Goal: Information Seeking & Learning: Learn about a topic

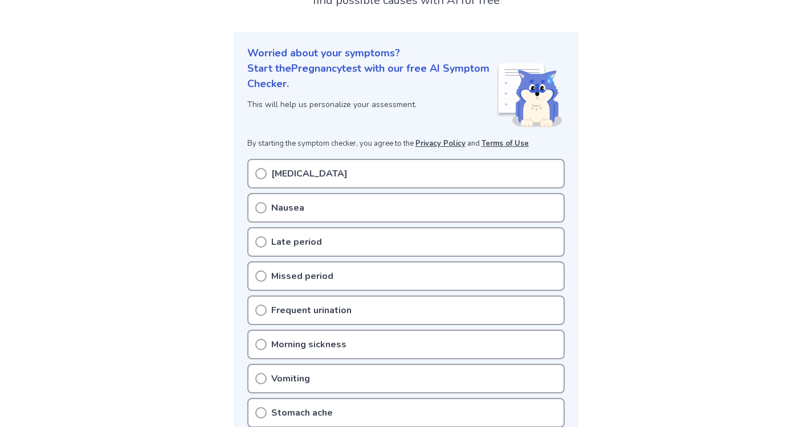
scroll to position [103, 0]
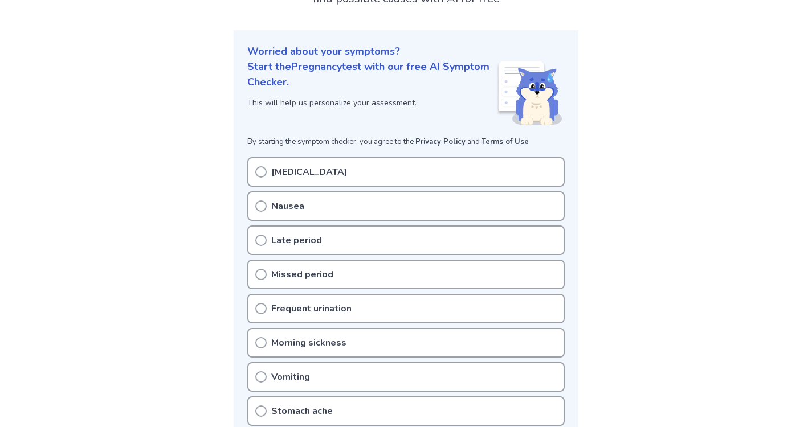
click at [296, 174] on p "[MEDICAL_DATA]" at bounding box center [309, 172] width 76 height 14
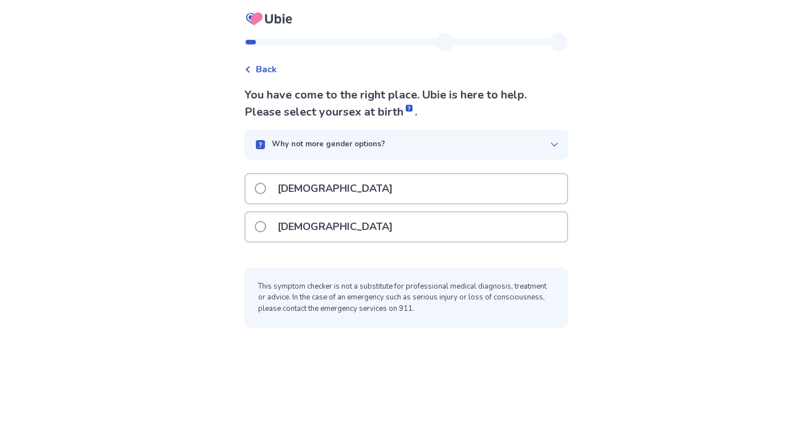
click at [302, 227] on p "Female" at bounding box center [335, 227] width 129 height 29
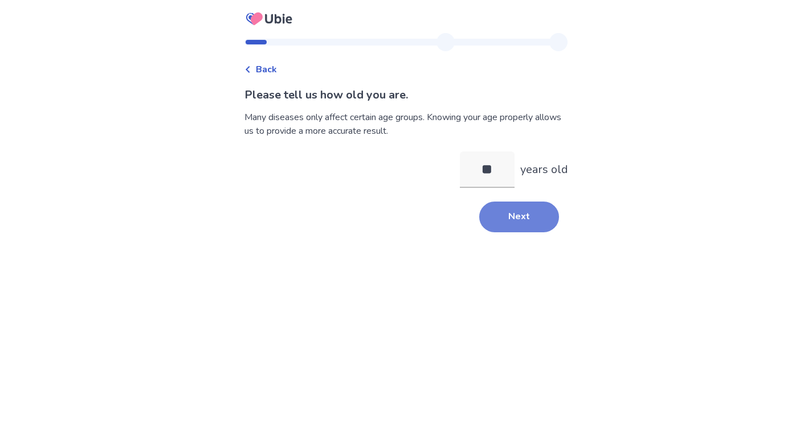
type input "**"
click at [525, 209] on button "Next" at bounding box center [519, 217] width 80 height 31
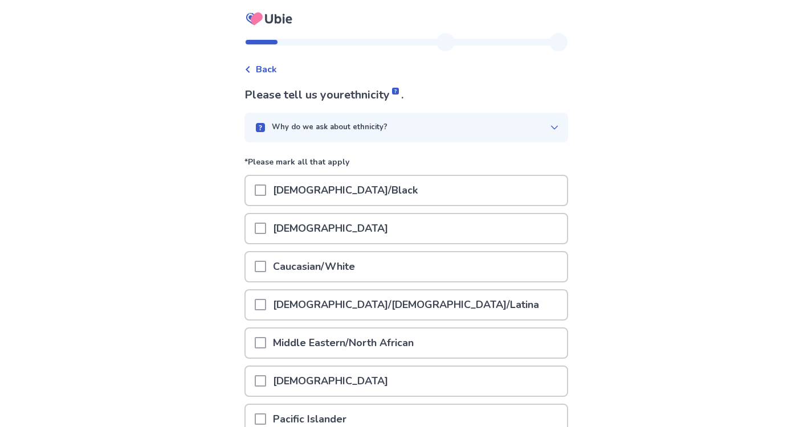
click at [382, 270] on div "Caucasian/White" at bounding box center [406, 266] width 321 height 29
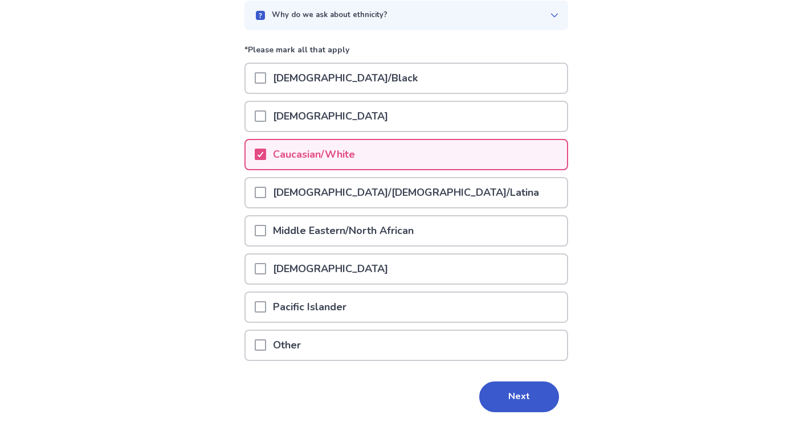
scroll to position [129, 0]
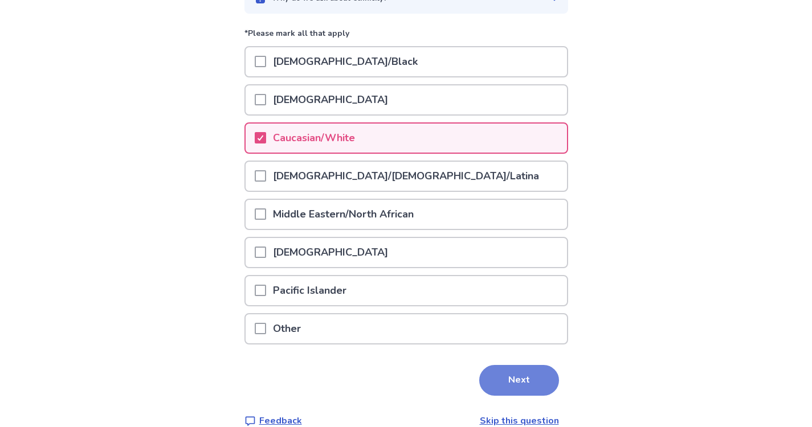
click at [489, 374] on button "Next" at bounding box center [519, 380] width 80 height 31
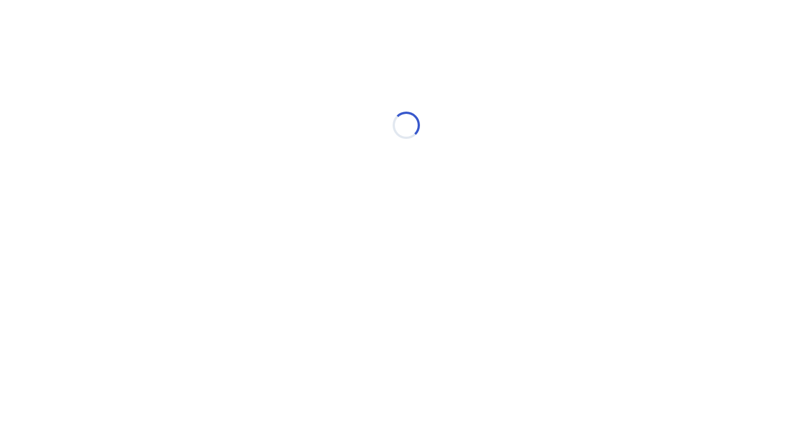
scroll to position [0, 0]
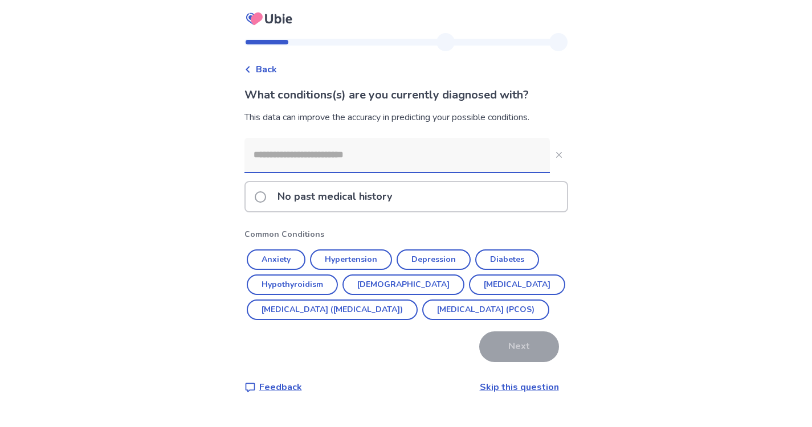
click at [421, 198] on div "No past medical history" at bounding box center [406, 196] width 321 height 29
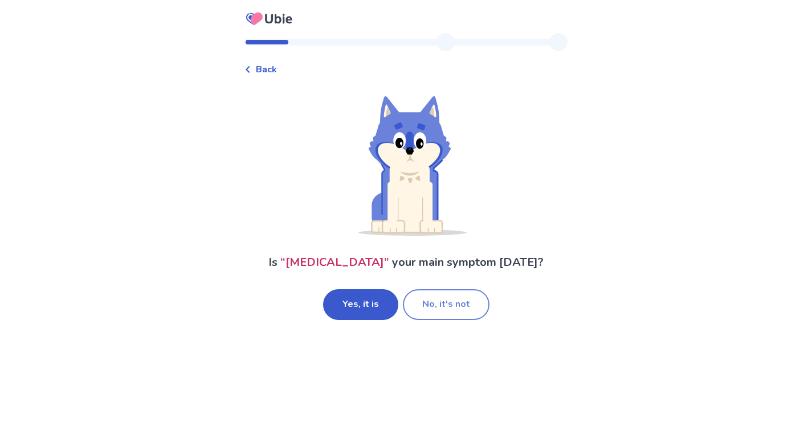
click at [432, 307] on button "No, it's not" at bounding box center [446, 304] width 87 height 31
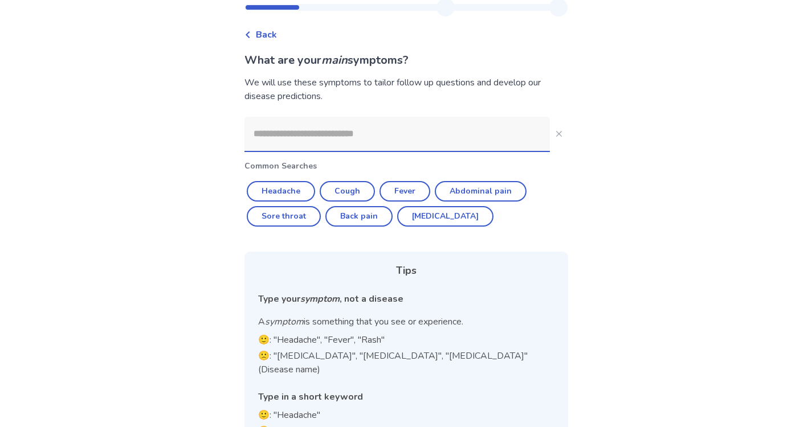
scroll to position [38, 0]
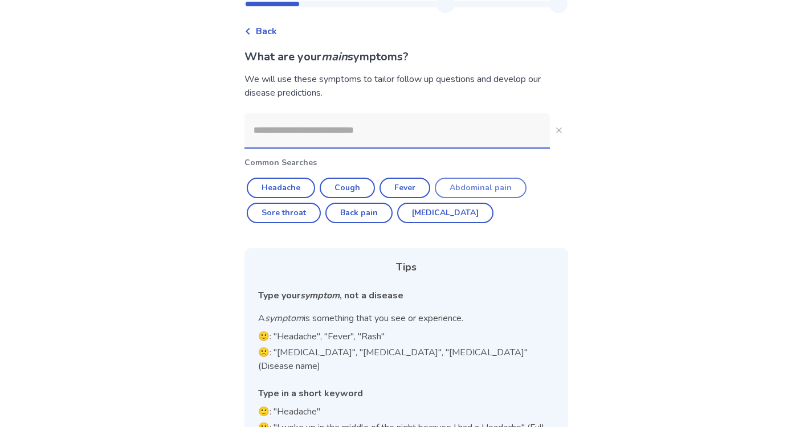
click at [467, 182] on button "Abdominal pain" at bounding box center [481, 188] width 92 height 21
type input "**********"
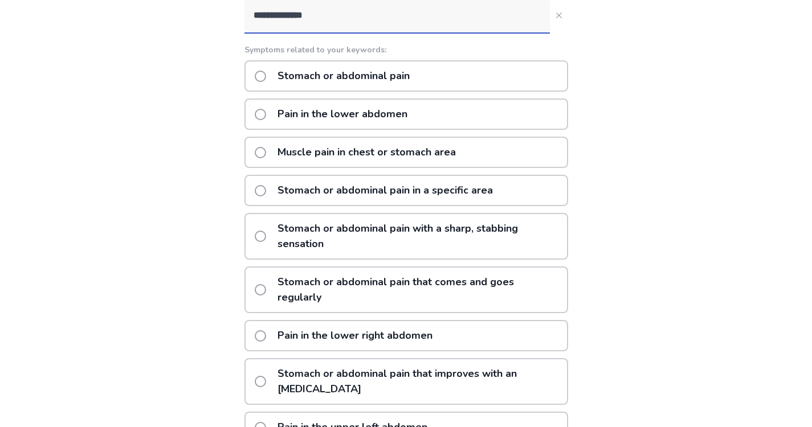
scroll to position [155, 0]
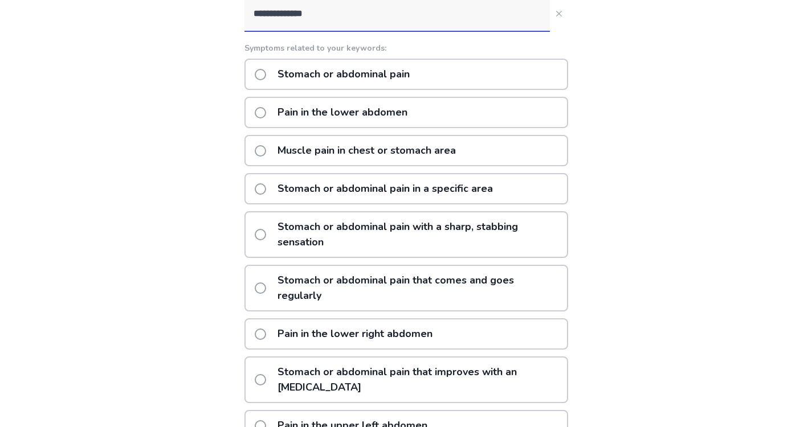
click at [413, 234] on p "Stomach or abdominal pain with a sharp, stabbing sensation" at bounding box center [419, 235] width 296 height 44
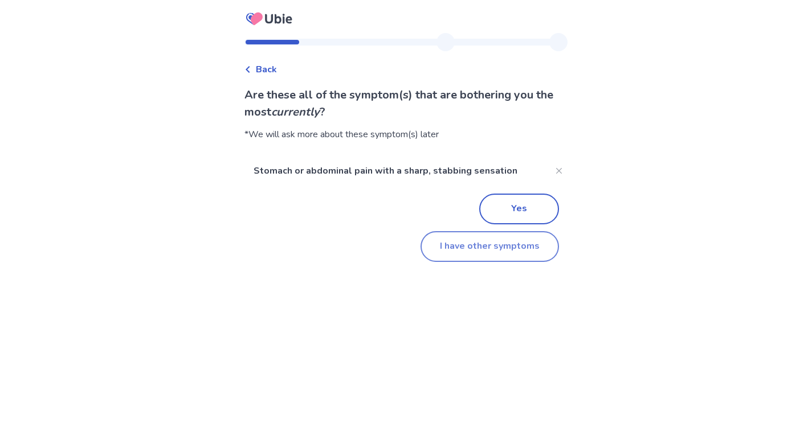
click at [491, 241] on button "I have other symptoms" at bounding box center [490, 246] width 138 height 31
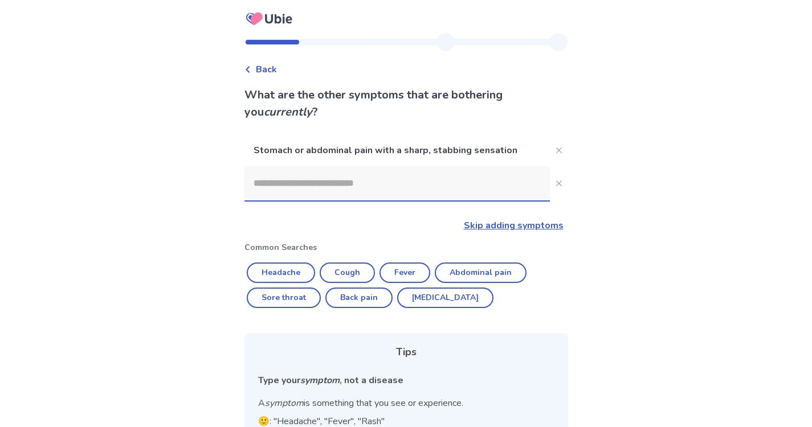
scroll to position [117, 0]
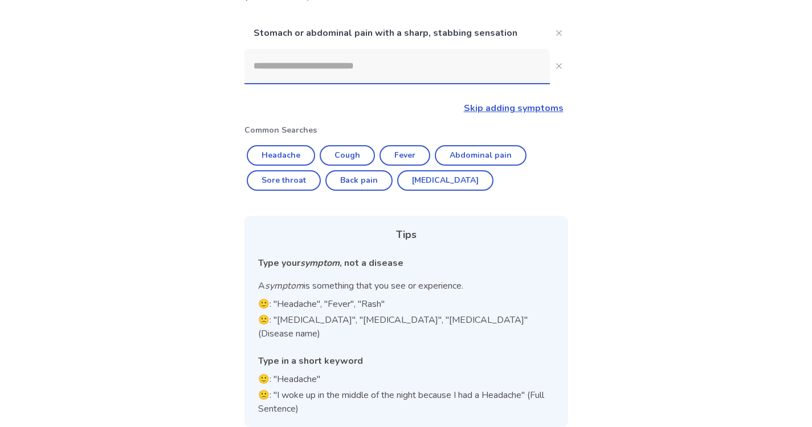
click at [444, 69] on input at bounding box center [396, 66] width 305 height 34
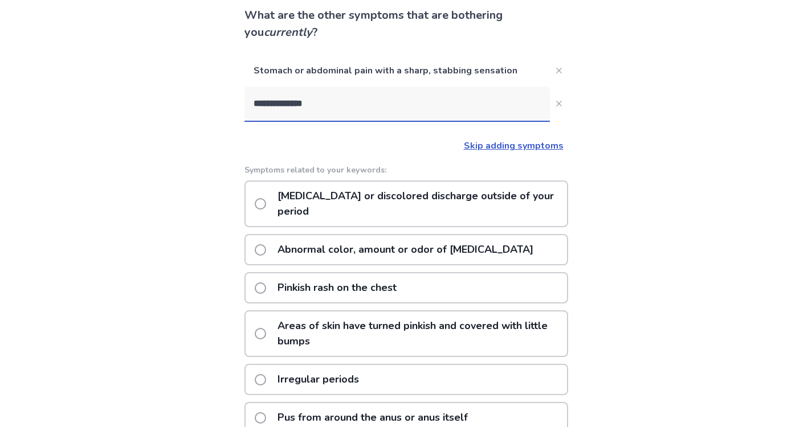
scroll to position [0, 0]
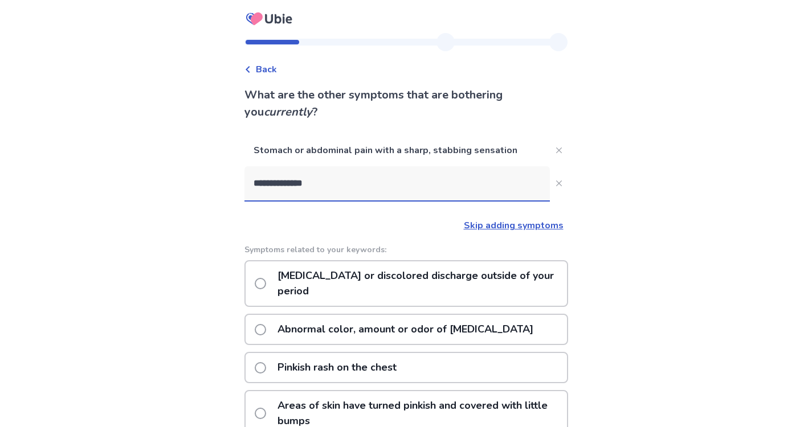
type input "**********"
click at [511, 222] on link "Skip adding symptoms" at bounding box center [514, 225] width 100 height 13
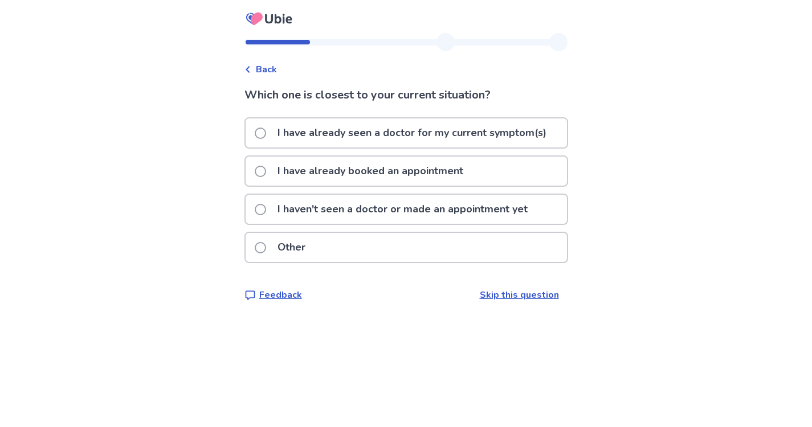
click at [427, 210] on p "I haven't seen a doctor or made an appointment yet" at bounding box center [403, 209] width 264 height 29
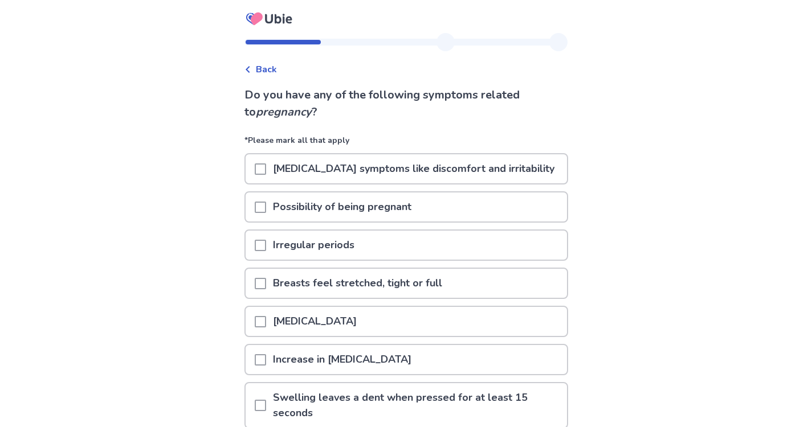
click at [424, 173] on p "[MEDICAL_DATA] symptoms like discomfort and irritability" at bounding box center [413, 168] width 295 height 29
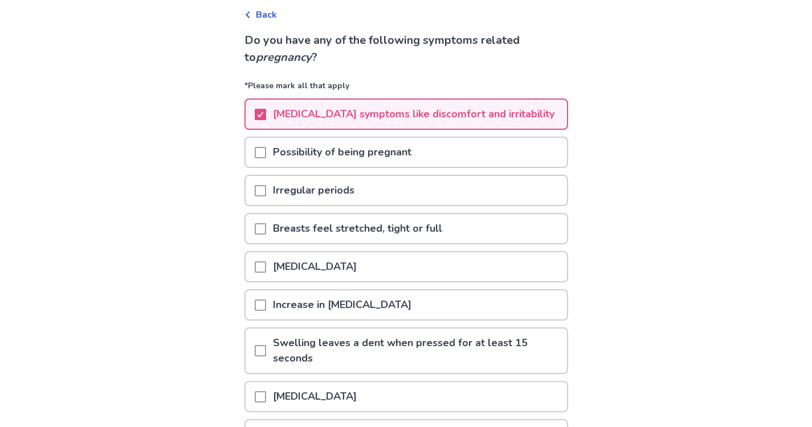
scroll to position [54, 0]
click at [397, 194] on div "Irregular periods" at bounding box center [406, 191] width 321 height 29
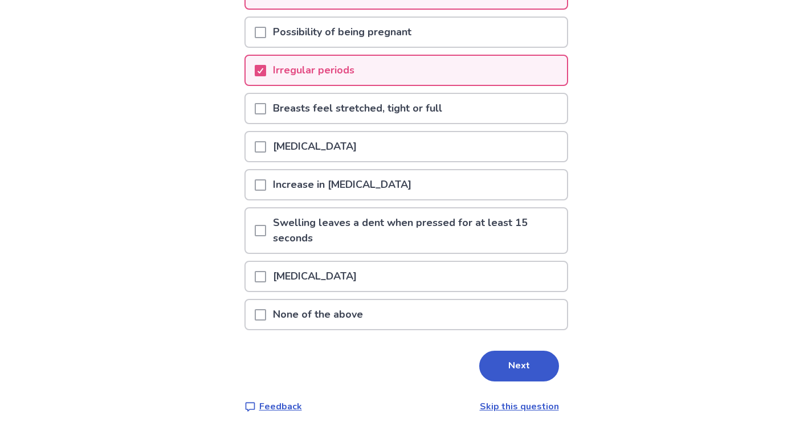
scroll to position [180, 0]
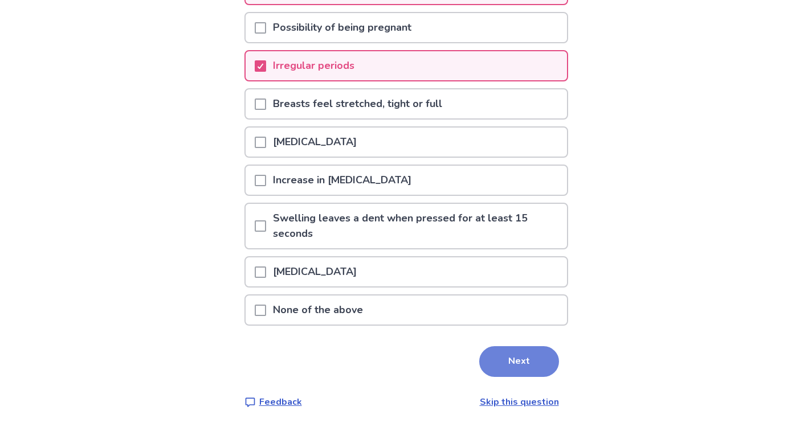
click at [509, 365] on button "Next" at bounding box center [519, 361] width 80 height 31
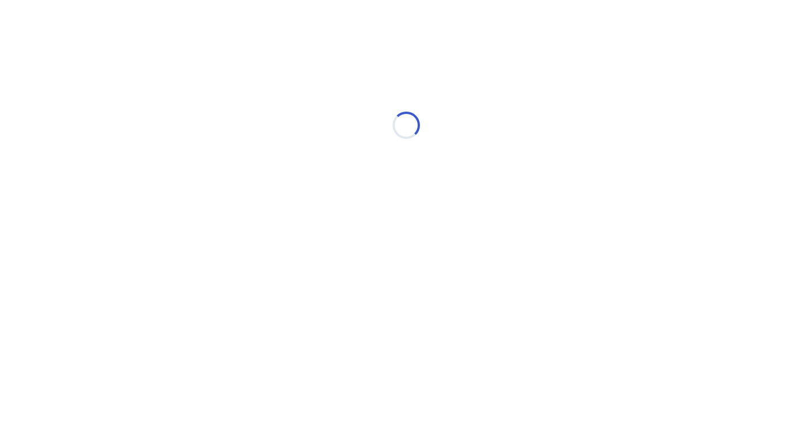
scroll to position [0, 0]
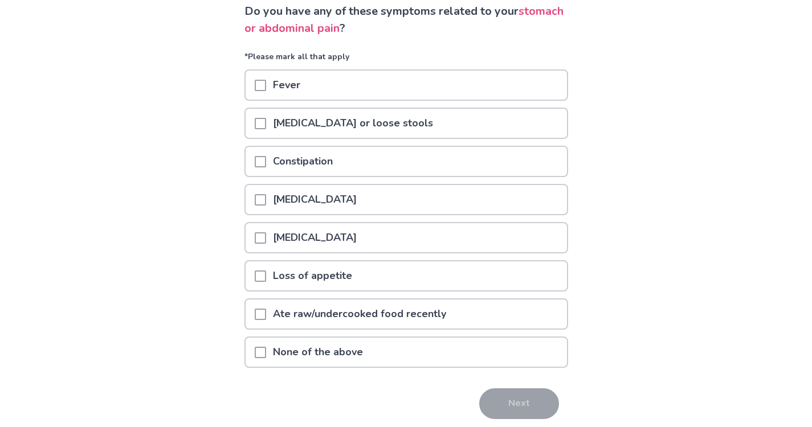
scroll to position [86, 0]
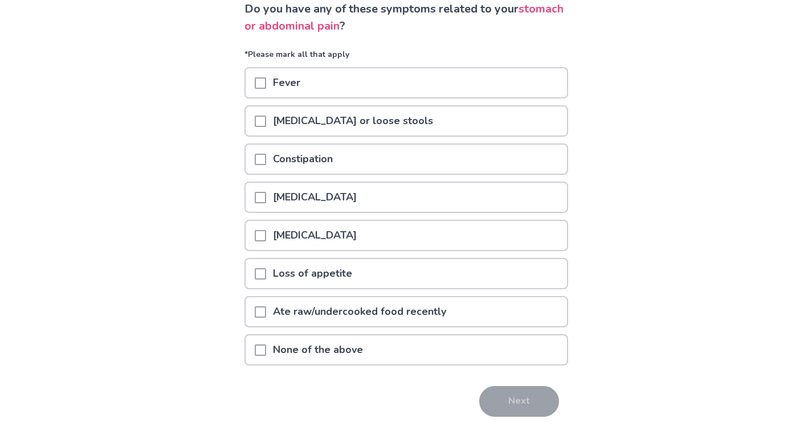
click at [463, 272] on div "Loss of appetite" at bounding box center [406, 273] width 321 height 29
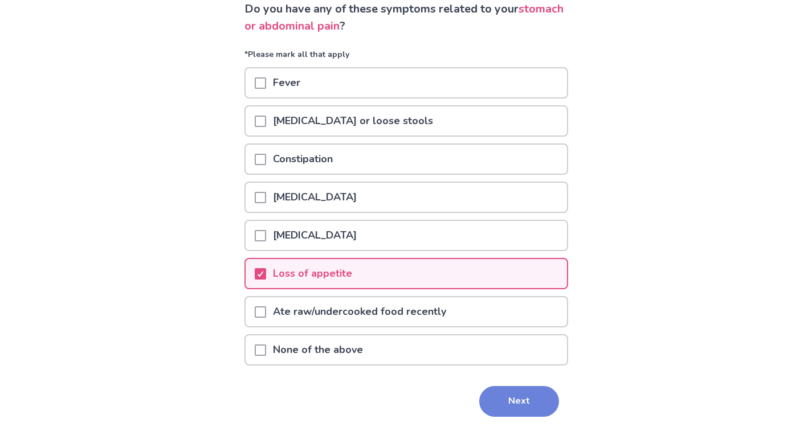
click at [512, 397] on button "Next" at bounding box center [519, 401] width 80 height 31
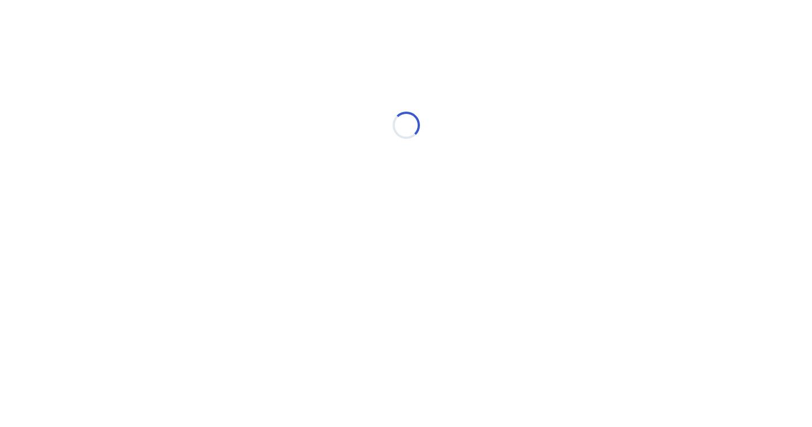
scroll to position [0, 0]
select select "*"
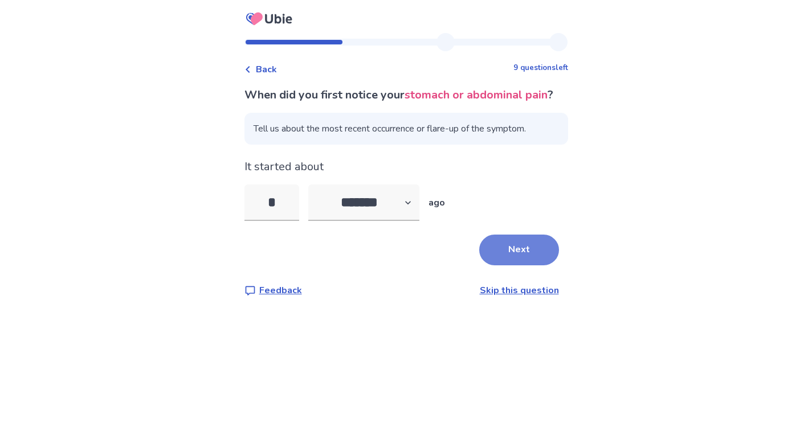
type input "*"
click at [483, 261] on button "Next" at bounding box center [519, 250] width 80 height 31
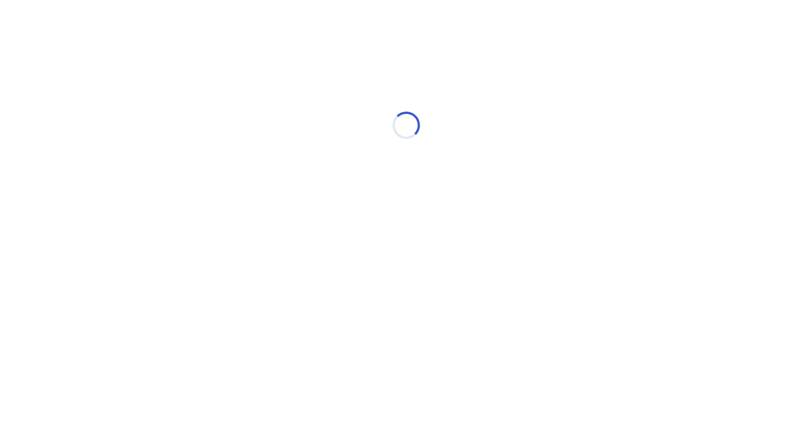
select select "*"
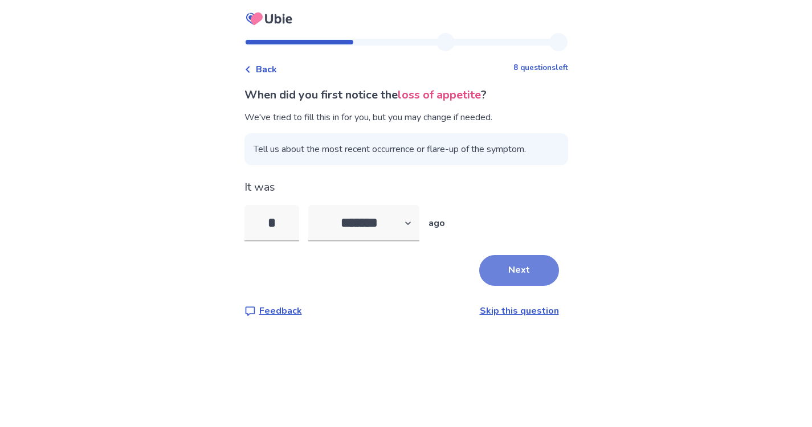
click at [505, 262] on button "Next" at bounding box center [519, 270] width 80 height 31
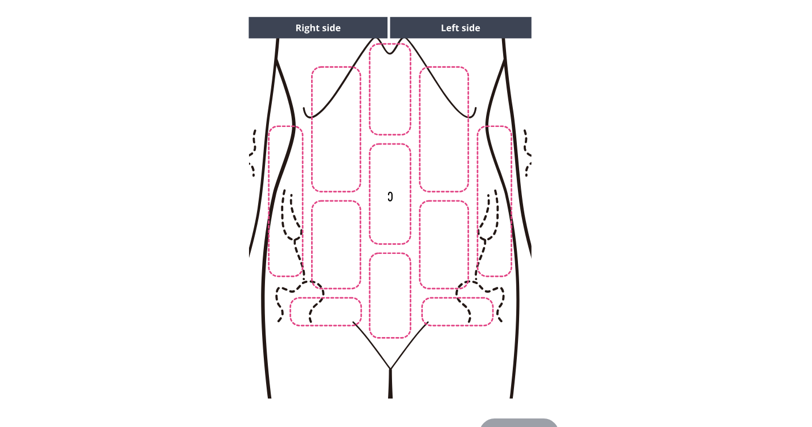
scroll to position [111, 0]
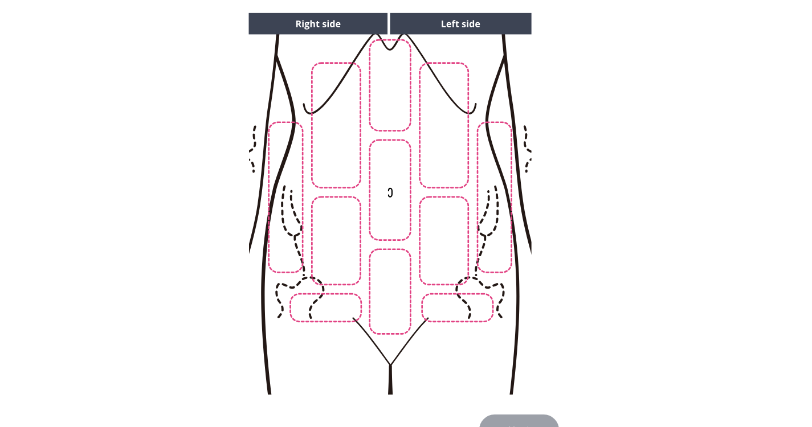
click at [391, 298] on img at bounding box center [390, 204] width 582 height 394
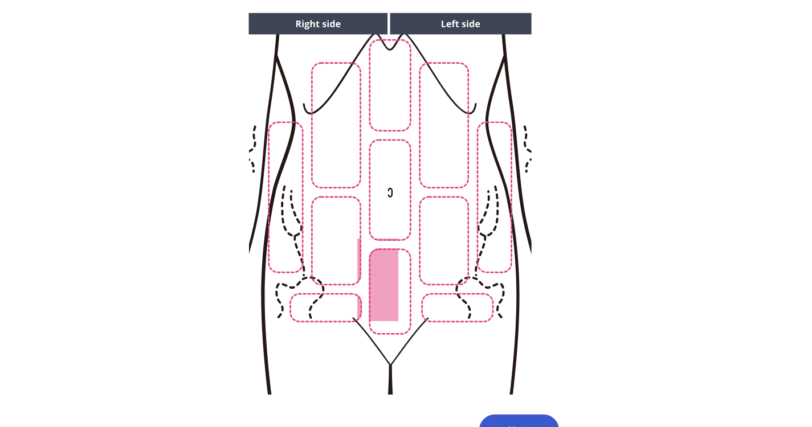
click at [456, 313] on img at bounding box center [390, 204] width 582 height 394
click at [338, 305] on img at bounding box center [390, 204] width 582 height 394
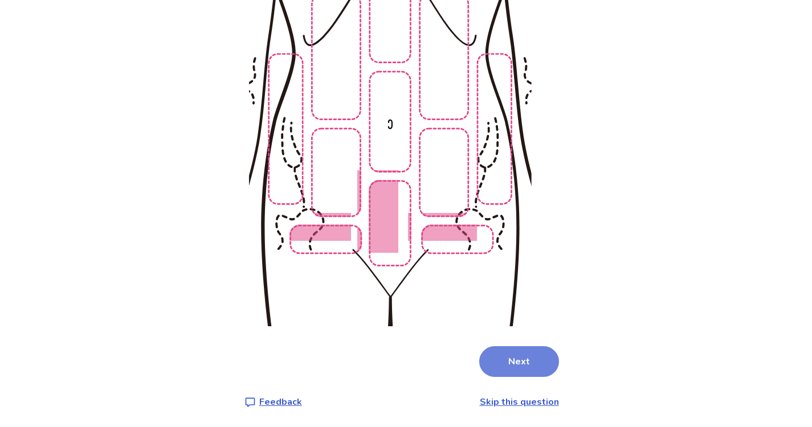
click at [523, 365] on button "Next" at bounding box center [519, 361] width 80 height 31
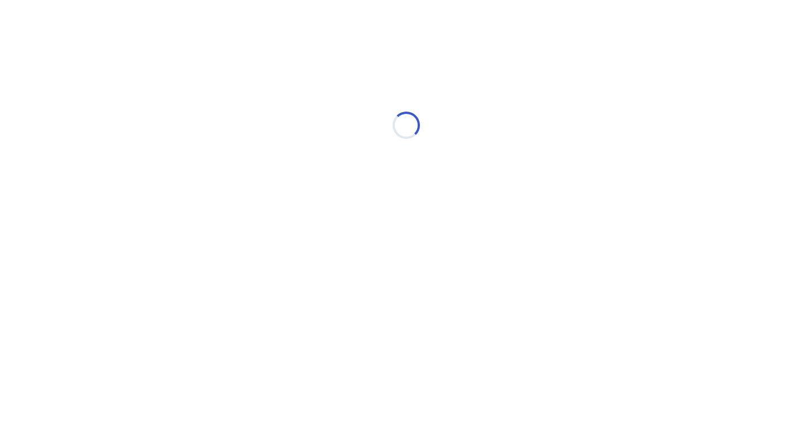
scroll to position [0, 0]
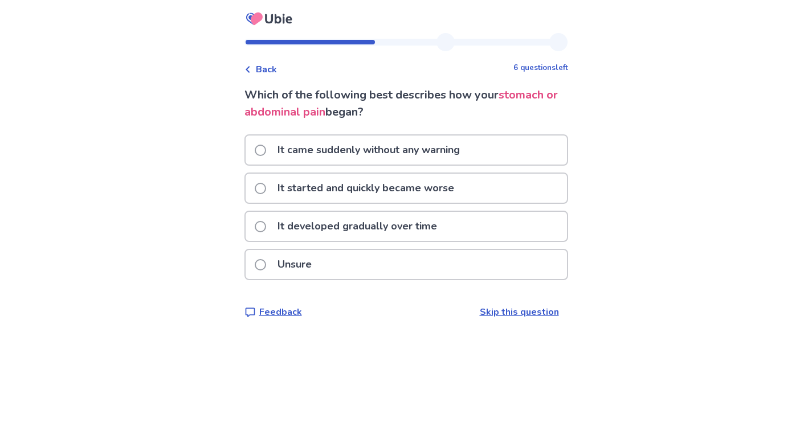
click at [420, 156] on p "It came suddenly without any warning" at bounding box center [369, 150] width 196 height 29
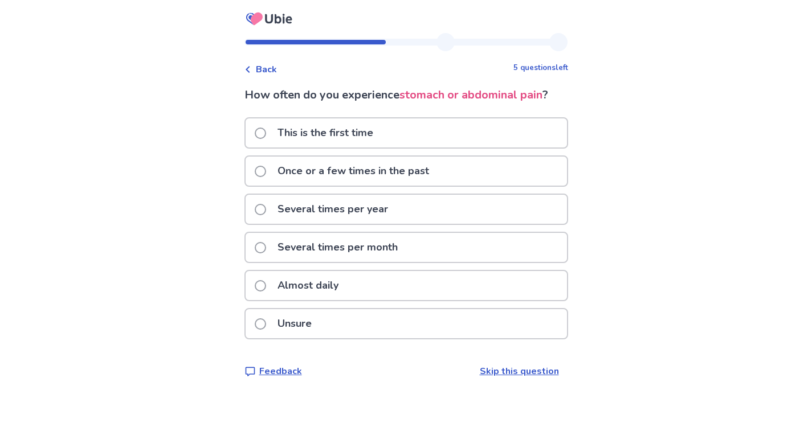
click at [361, 325] on div "Unsure" at bounding box center [406, 323] width 321 height 29
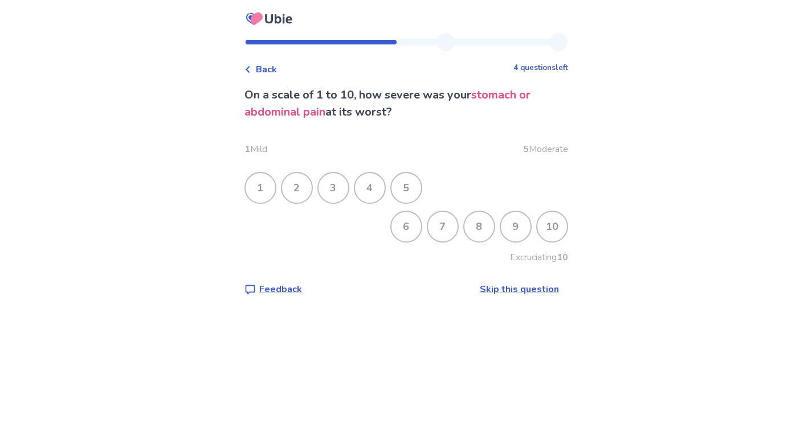
click at [416, 186] on div "5" at bounding box center [406, 188] width 30 height 30
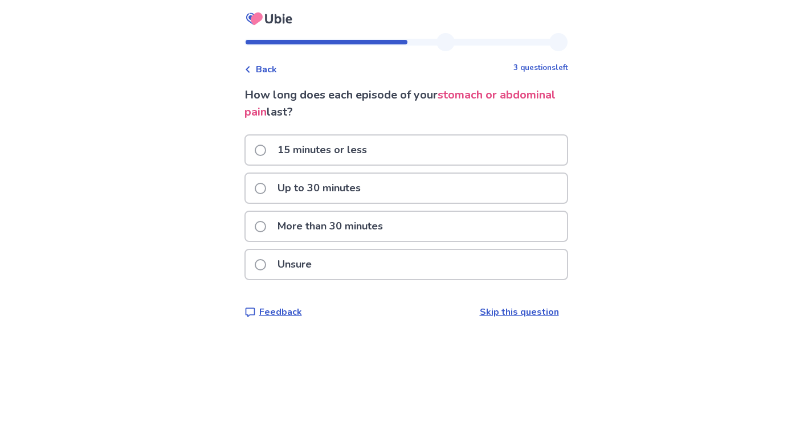
click at [390, 224] on p "More than 30 minutes" at bounding box center [330, 226] width 119 height 29
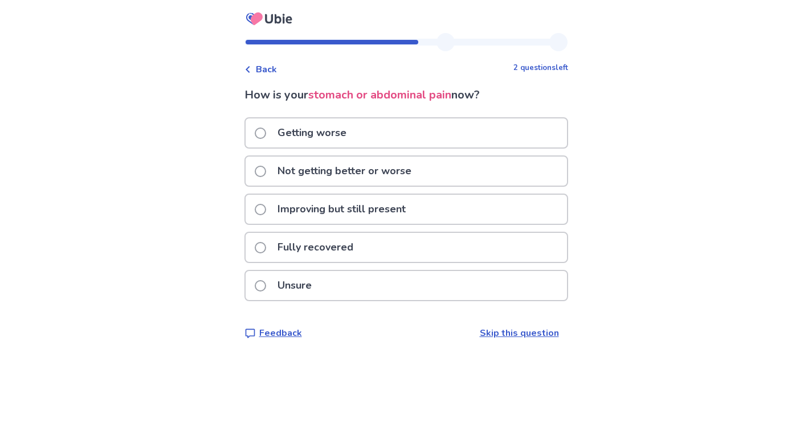
click at [395, 178] on p "Not getting better or worse" at bounding box center [345, 171] width 148 height 29
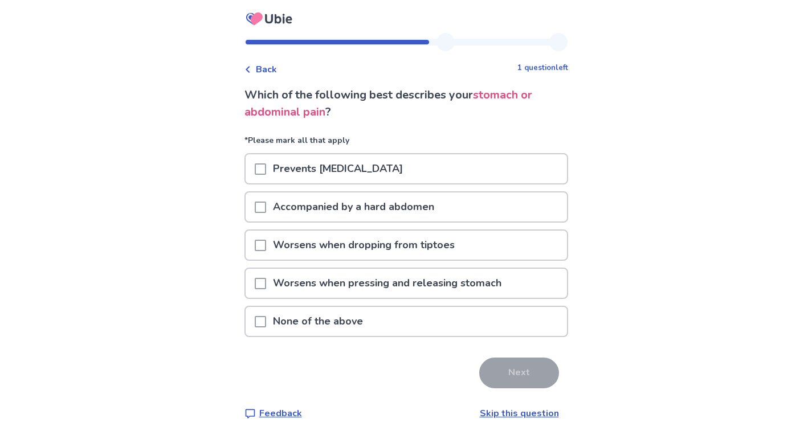
click at [370, 319] on p "None of the above" at bounding box center [318, 321] width 104 height 29
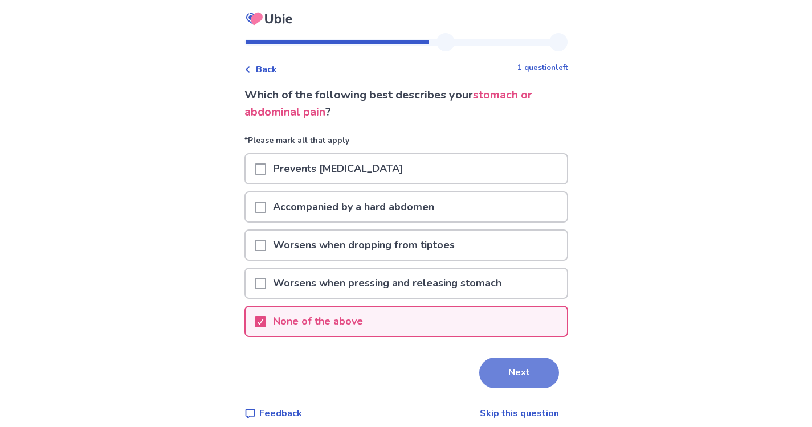
click at [491, 367] on button "Next" at bounding box center [519, 373] width 80 height 31
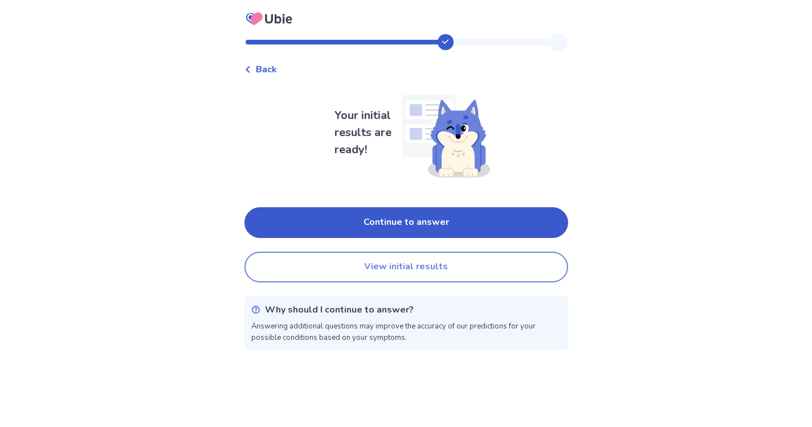
click at [472, 267] on button "View initial results" at bounding box center [406, 267] width 324 height 31
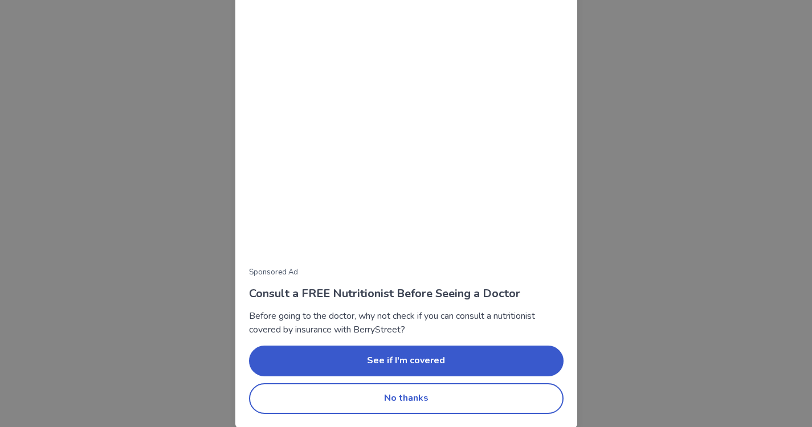
scroll to position [69, 0]
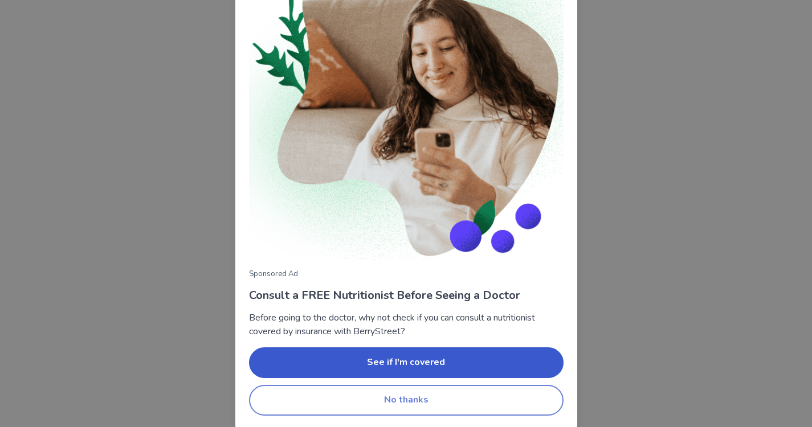
click at [429, 405] on button "No thanks" at bounding box center [406, 400] width 315 height 31
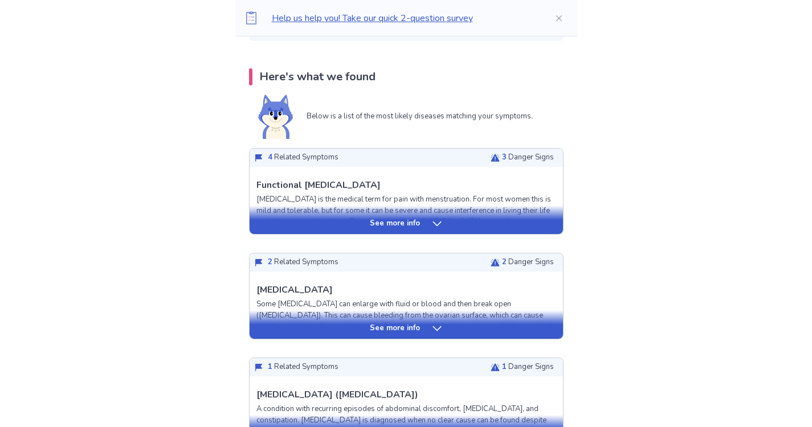
scroll to position [214, 0]
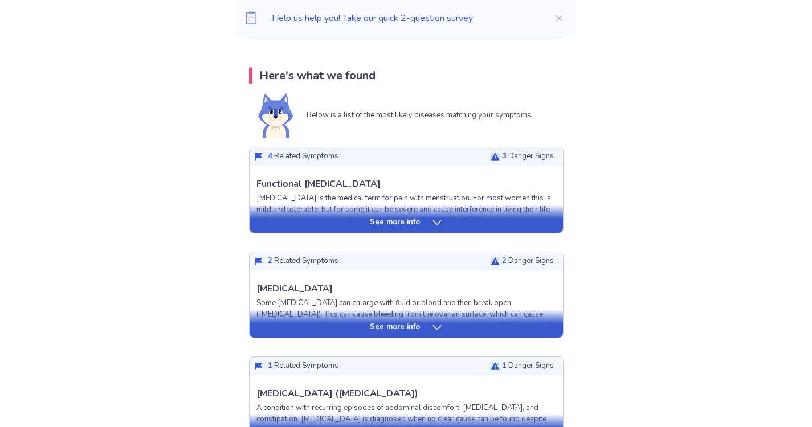
click at [427, 222] on div "See more info" at bounding box center [406, 222] width 313 height 11
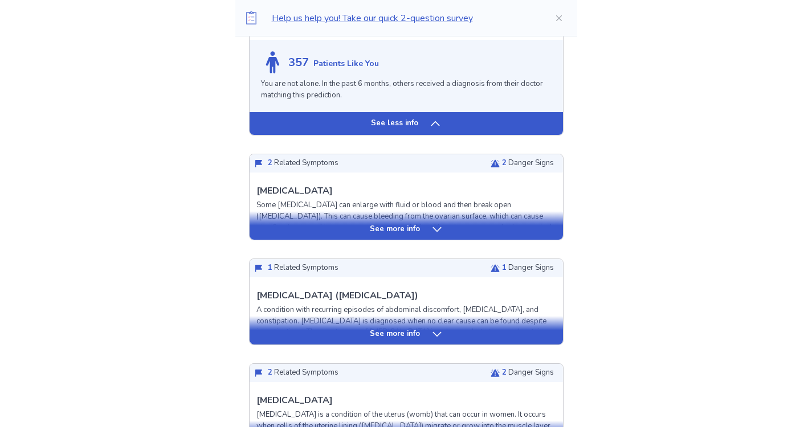
scroll to position [1287, 0]
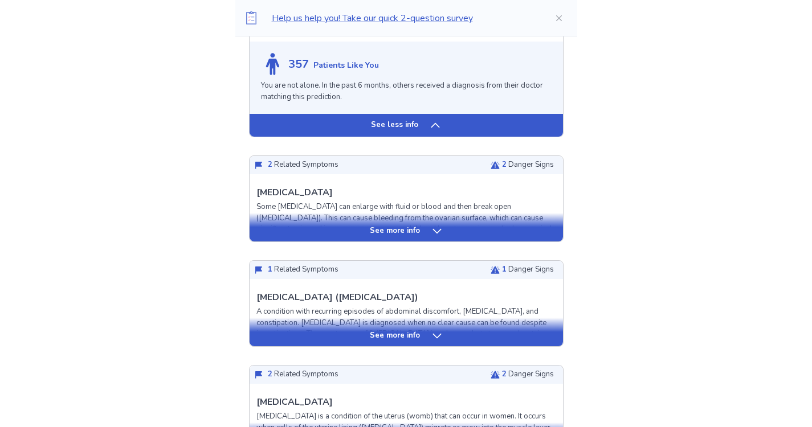
click at [421, 237] on div "See more info" at bounding box center [406, 231] width 313 height 11
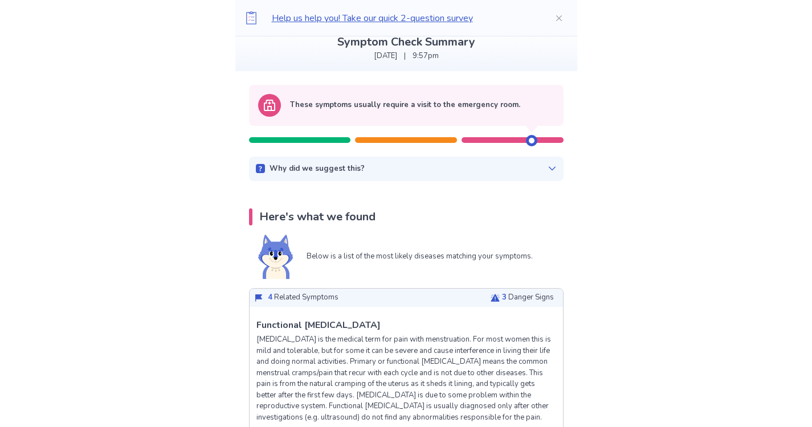
scroll to position [0, 0]
